Goal: Transaction & Acquisition: Book appointment/travel/reservation

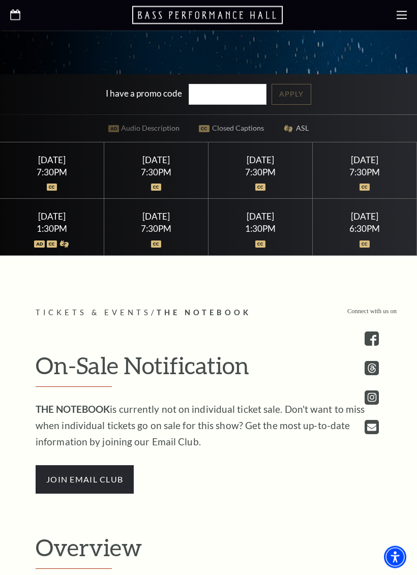
scroll to position [396, 0]
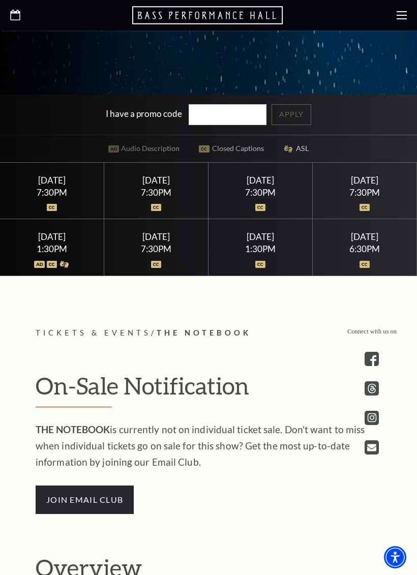
click at [137, 242] on div "[DATE]" at bounding box center [156, 236] width 80 height 11
click at [156, 268] on img at bounding box center [156, 264] width 11 height 7
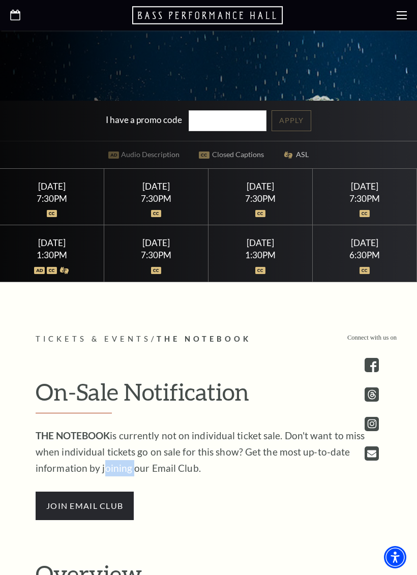
scroll to position [362, 0]
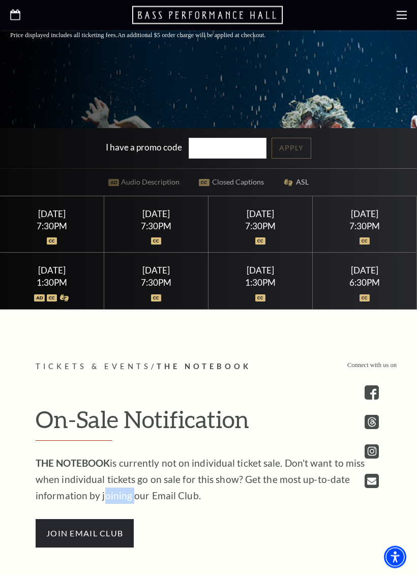
click at [135, 241] on div at bounding box center [156, 236] width 80 height 10
click at [145, 241] on div at bounding box center [156, 236] width 80 height 10
click at [158, 231] on div "7:30PM" at bounding box center [156, 226] width 80 height 9
click at [366, 302] on img at bounding box center [364, 298] width 11 height 7
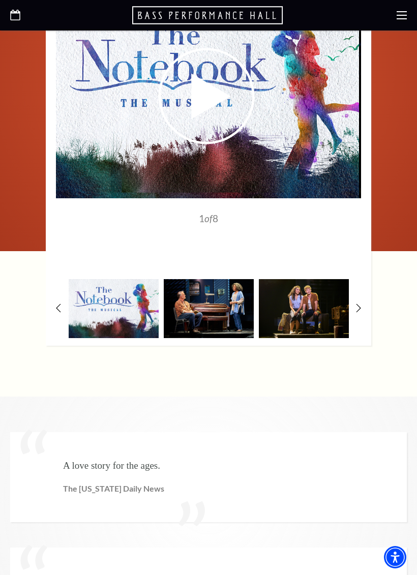
scroll to position [1774, 0]
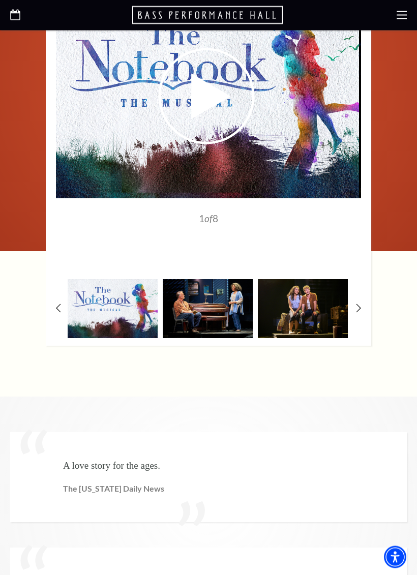
click at [246, 280] on img at bounding box center [208, 309] width 90 height 59
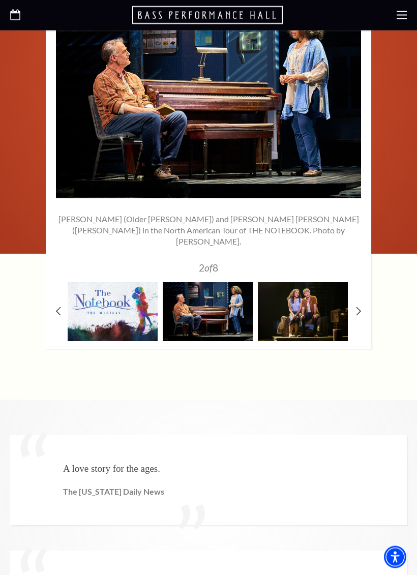
click at [245, 283] on img at bounding box center [208, 312] width 90 height 59
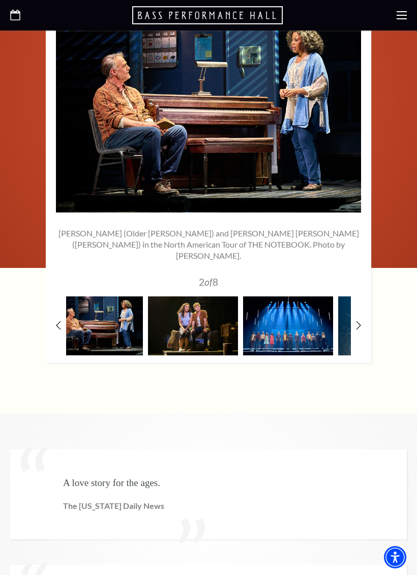
scroll to position [1756, 0]
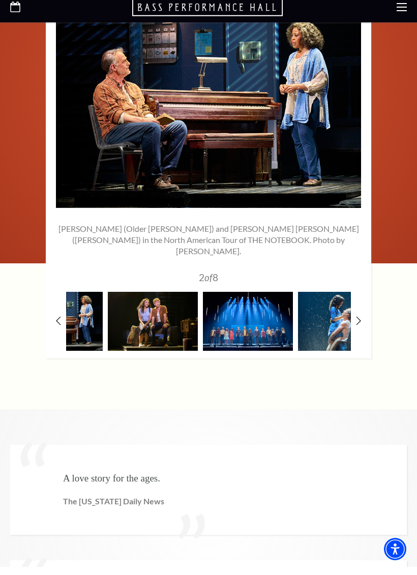
click at [149, 300] on img at bounding box center [153, 329] width 90 height 59
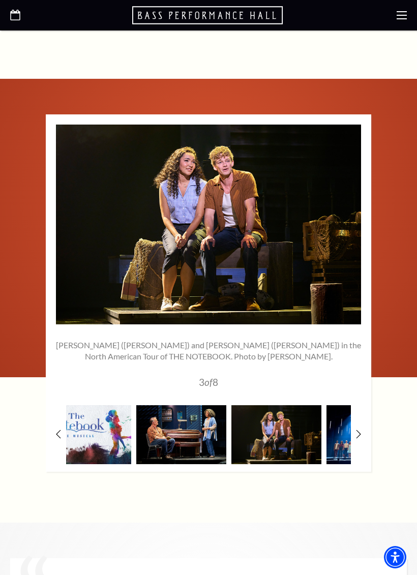
scroll to position [1631, 0]
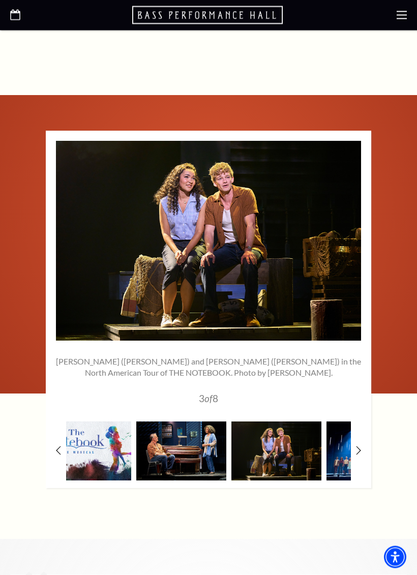
click at [277, 422] on img at bounding box center [276, 451] width 90 height 59
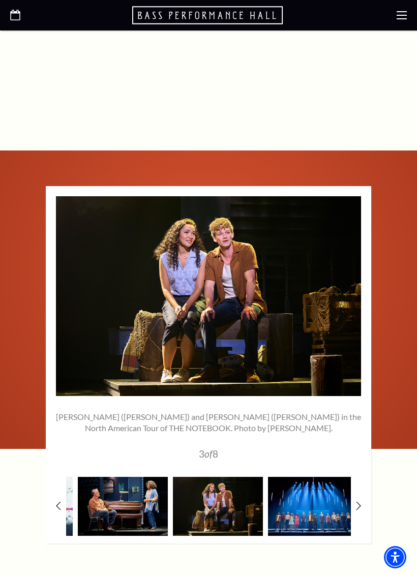
scroll to position [1577, 0]
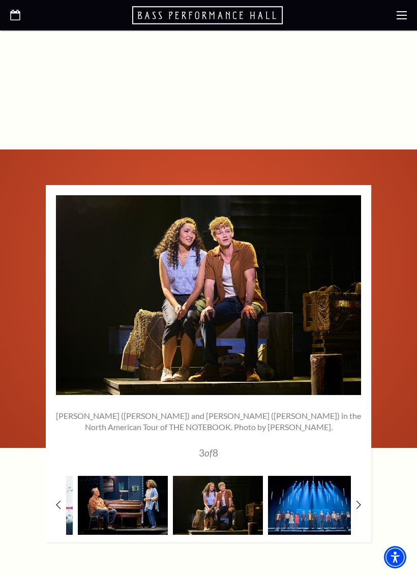
click at [239, 476] on img at bounding box center [218, 505] width 90 height 59
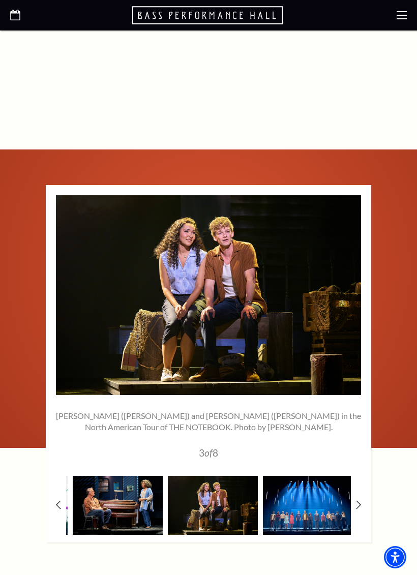
click at [287, 476] on img at bounding box center [308, 505] width 90 height 59
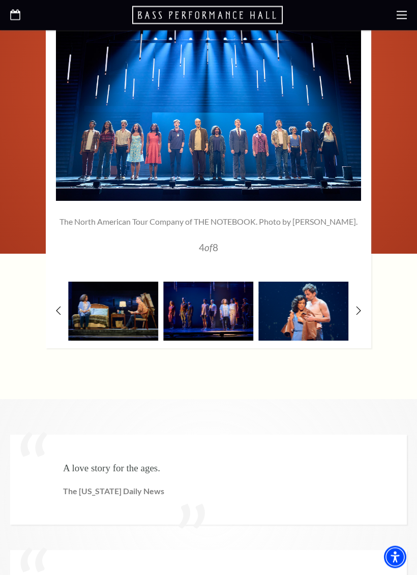
click at [288, 282] on img at bounding box center [303, 311] width 90 height 59
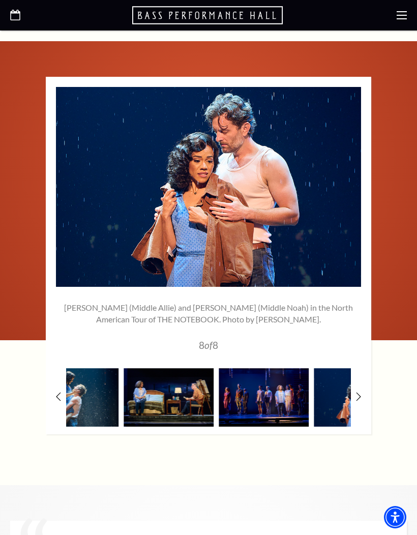
scroll to position [1653, 0]
